Goal: Task Accomplishment & Management: Check status

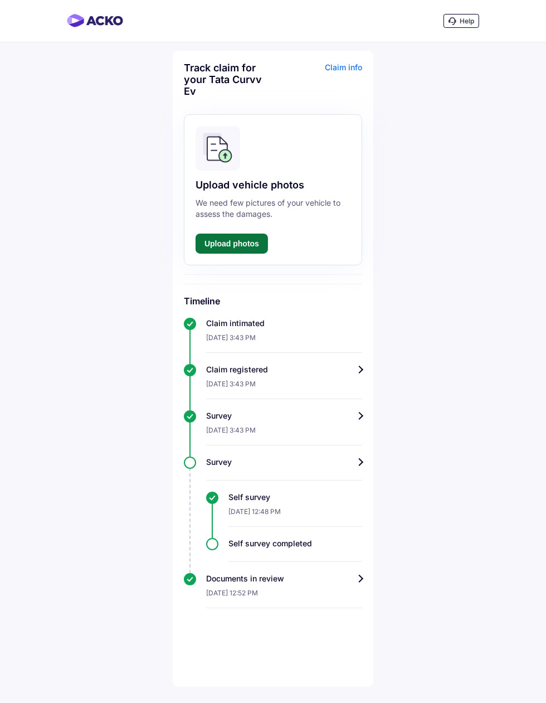
click at [254, 248] on button "Upload photos" at bounding box center [232, 243] width 72 height 20
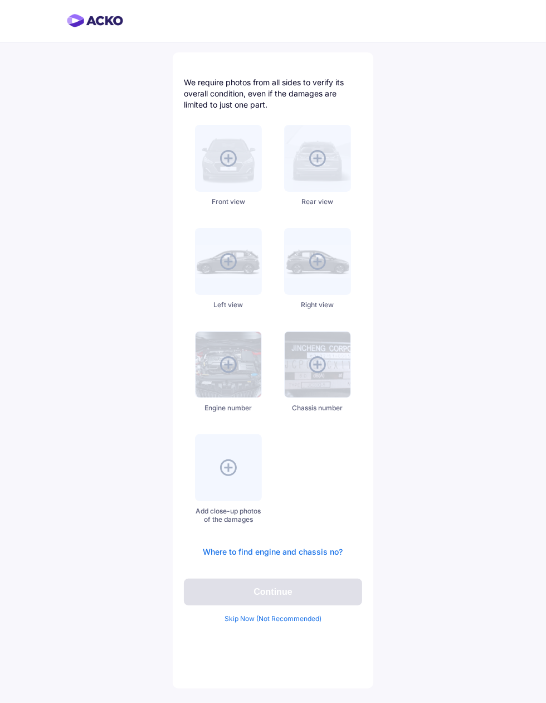
click at [297, 622] on div "Skip Now (Not Recommended)" at bounding box center [273, 618] width 178 height 8
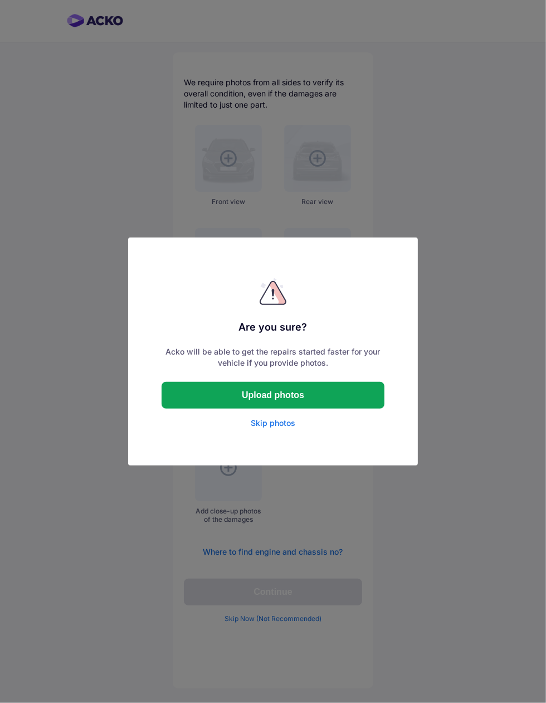
click at [290, 425] on div "Skip photos" at bounding box center [273, 422] width 223 height 11
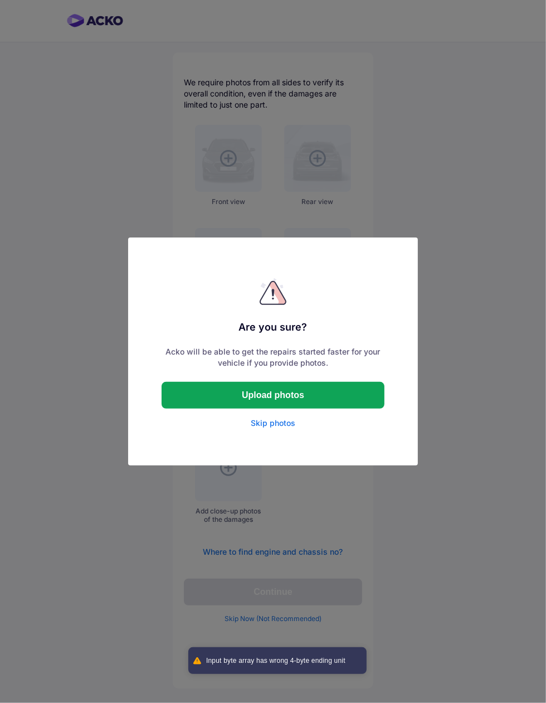
click at [283, 548] on div "Are you sure? Acko will be able to get the repairs started faster for your vehi…" at bounding box center [273, 351] width 546 height 703
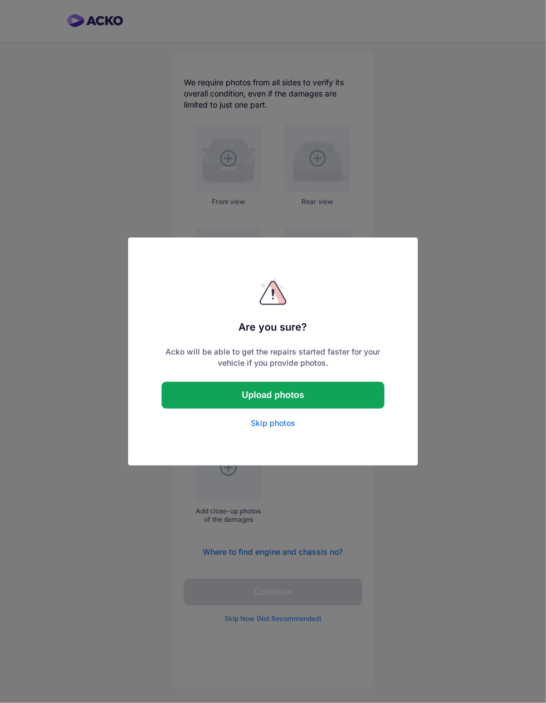
click at [451, 483] on div "Are you sure? Acko will be able to get the repairs started faster for your vehi…" at bounding box center [273, 351] width 546 height 703
click at [531, 421] on div "Are you sure? Acko will be able to get the repairs started faster for your vehi…" at bounding box center [273, 351] width 546 height 703
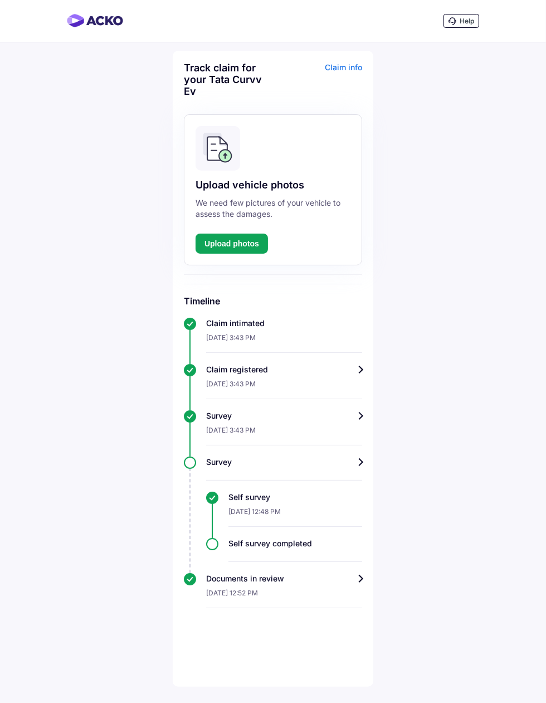
click at [221, 545] on div "Self survey completed" at bounding box center [284, 550] width 156 height 24
click at [333, 539] on div "Self survey completed" at bounding box center [295, 543] width 134 height 11
click at [345, 583] on div "Documents in review" at bounding box center [284, 578] width 156 height 11
click at [349, 67] on div "Claim info" at bounding box center [319, 83] width 86 height 43
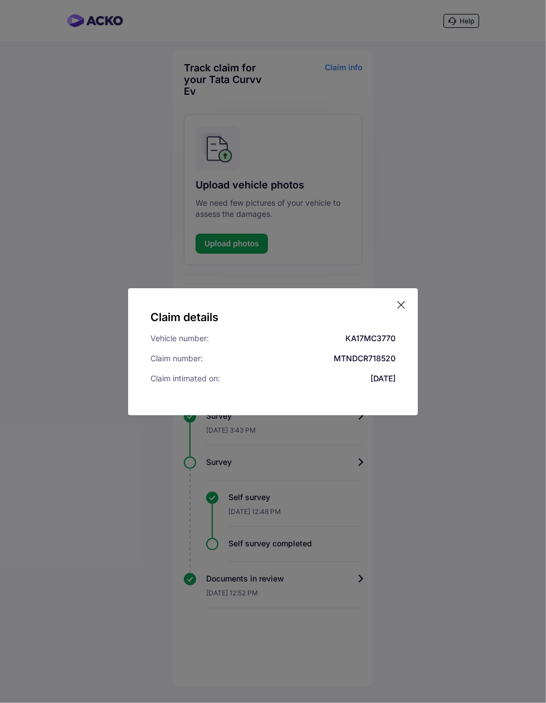
click at [342, 66] on div "Claim details Vehicle number: KA17MC3770 Claim number: MTNDCR718520 Claim intim…" at bounding box center [273, 351] width 546 height 703
click at [405, 308] on icon at bounding box center [401, 304] width 7 height 7
